Goal: Task Accomplishment & Management: Use online tool/utility

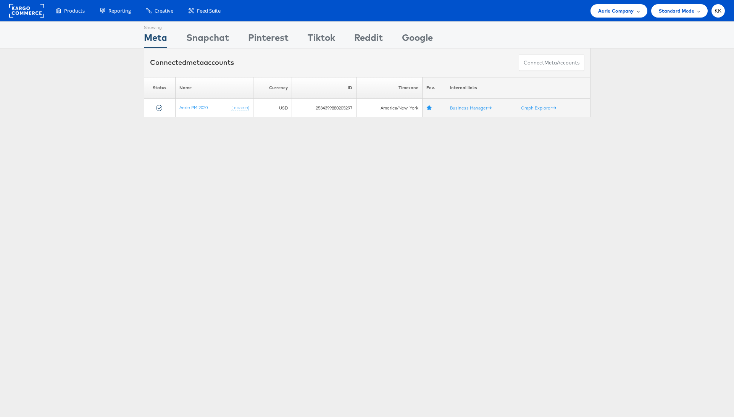
click at [622, 12] on span "Aerie Company" at bounding box center [616, 11] width 36 height 8
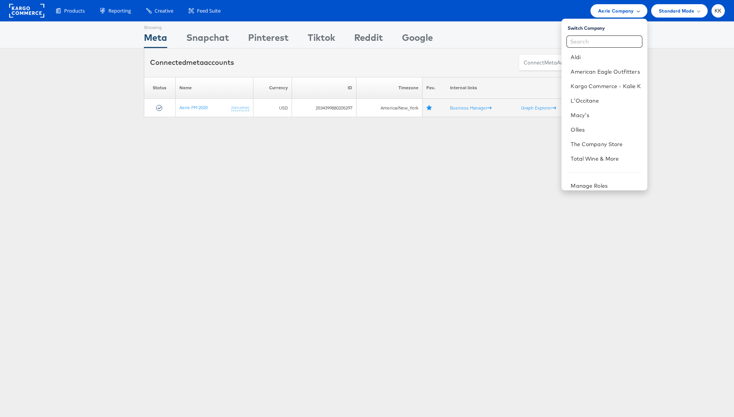
click at [622, 12] on span "Aerie Company" at bounding box center [616, 11] width 36 height 8
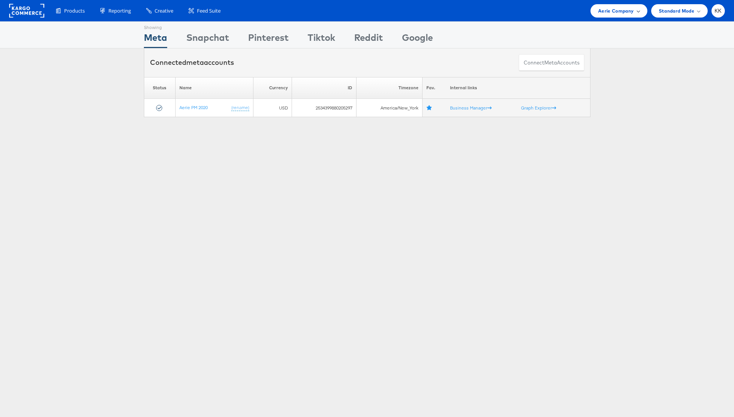
click at [622, 12] on span "Aerie Company" at bounding box center [616, 11] width 36 height 8
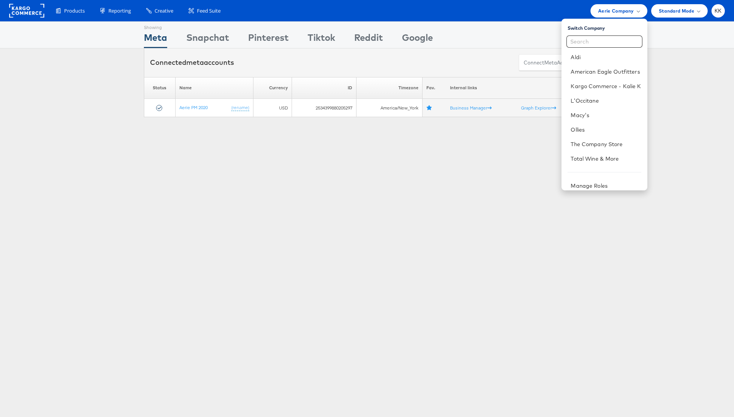
click at [612, 21] on div "Switch Company Aldi American Eagle Outfitters Kargo Commerce - Kalie K L'Occita…" at bounding box center [605, 105] width 86 height 172
click at [613, 14] on span "Aerie Company" at bounding box center [616, 11] width 36 height 8
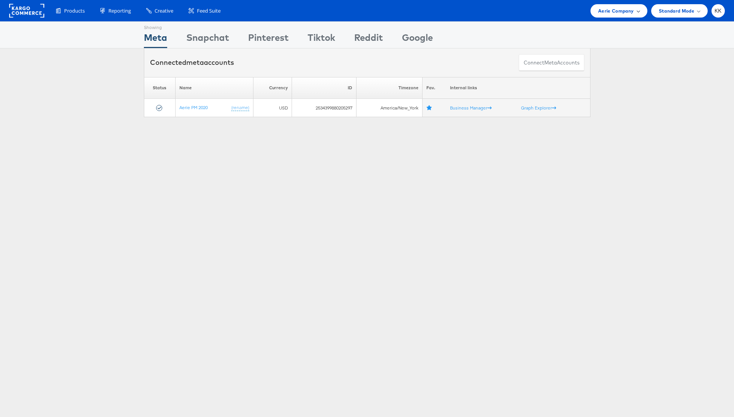
click at [613, 14] on span "Aerie Company" at bounding box center [616, 11] width 36 height 8
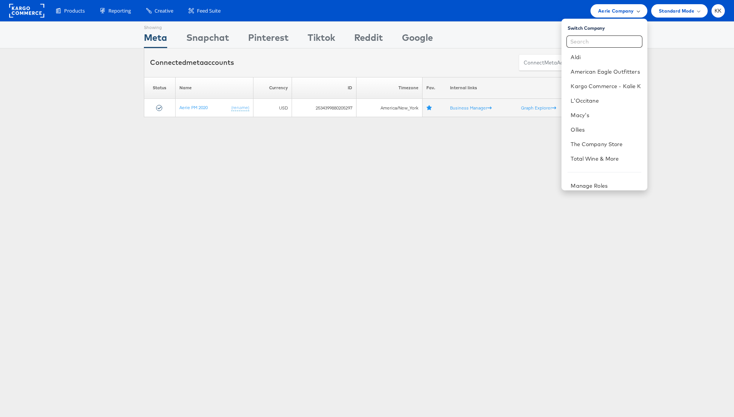
click at [613, 13] on span "Aerie Company" at bounding box center [616, 11] width 36 height 8
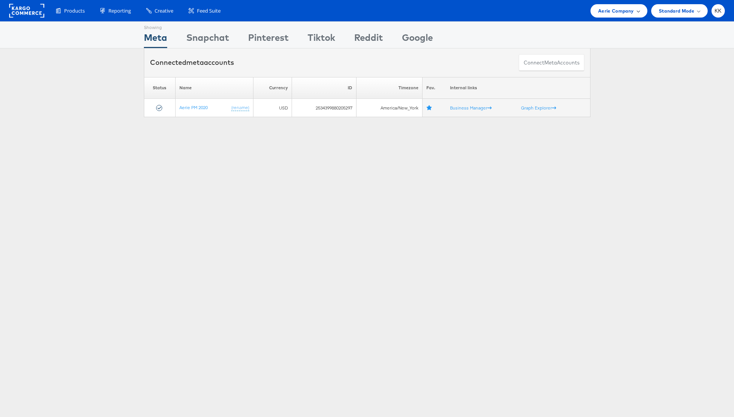
click at [613, 11] on span "Aerie Company" at bounding box center [616, 11] width 36 height 8
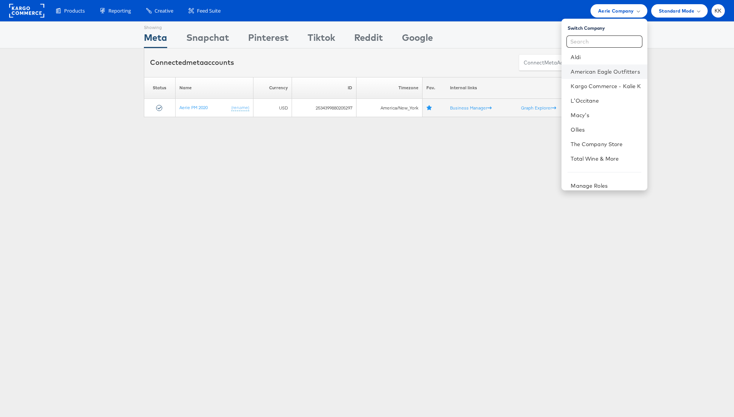
click at [610, 78] on li "American Eagle Outfitters" at bounding box center [605, 72] width 86 height 15
click at [608, 74] on link "American Eagle Outfitters" at bounding box center [606, 72] width 70 height 8
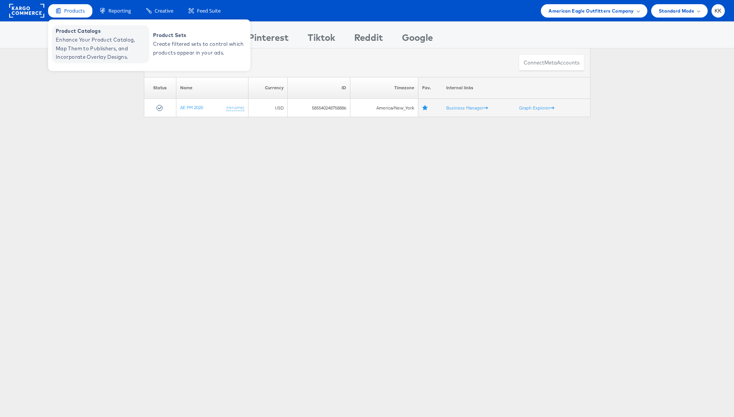
click at [81, 39] on span "Enhance Your Product Catalog, Map Them to Publishers, and Incorporate Overlay D…" at bounding box center [102, 49] width 92 height 26
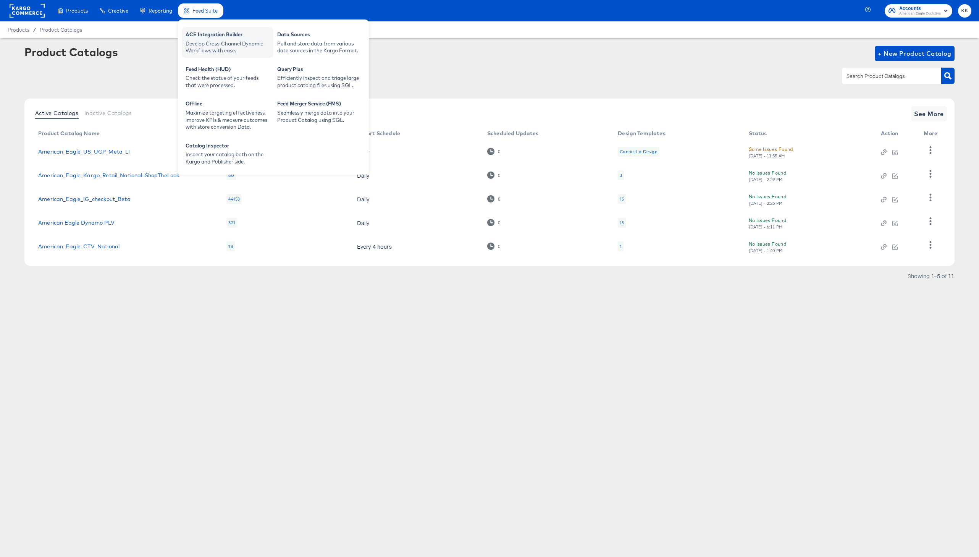
click at [207, 34] on div "ACE Integration Builder" at bounding box center [228, 35] width 84 height 9
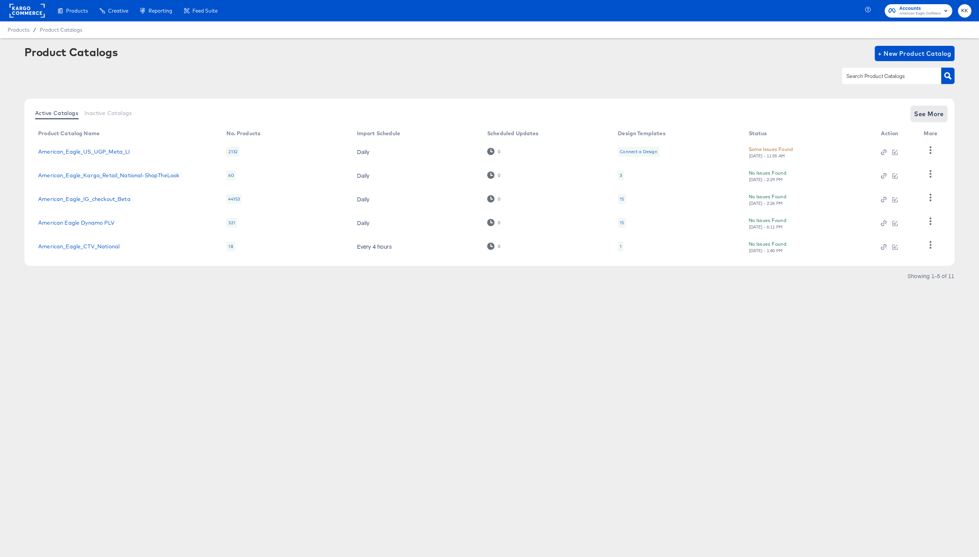
click at [923, 109] on span "See More" at bounding box center [929, 113] width 30 height 11
